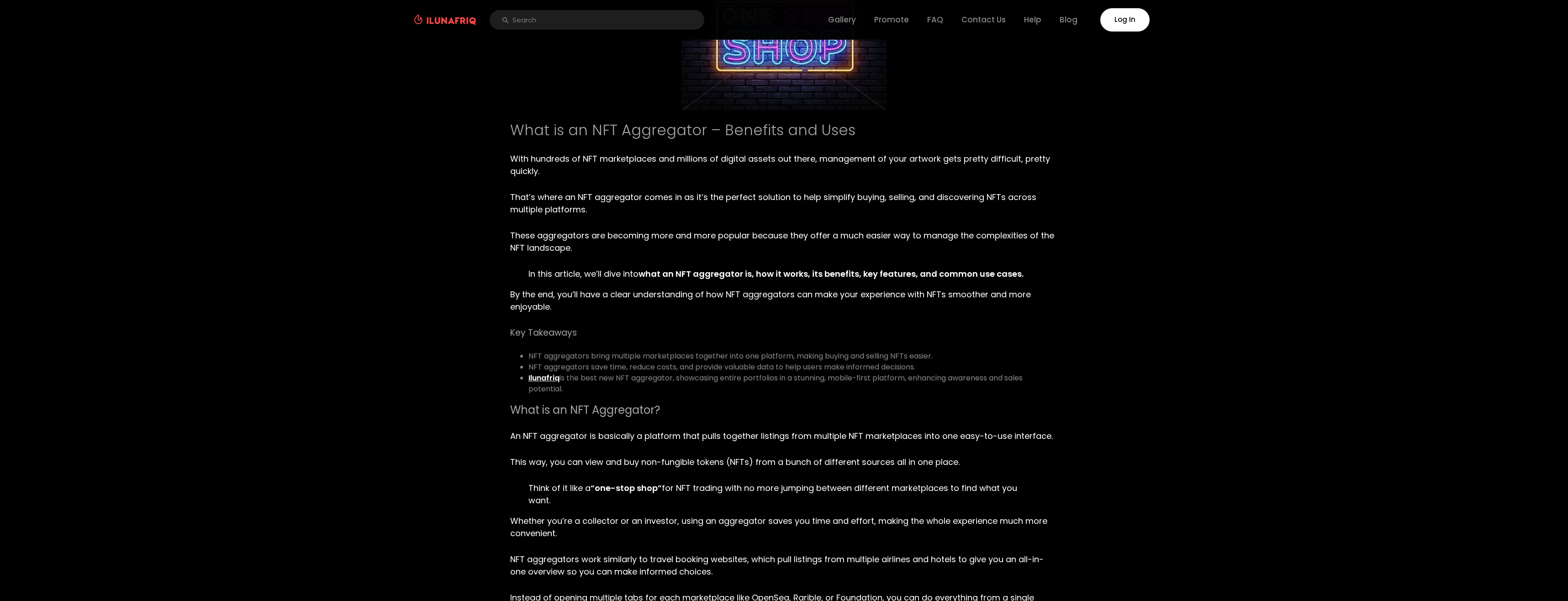
scroll to position [137, 0]
